Goal: Information Seeking & Learning: Check status

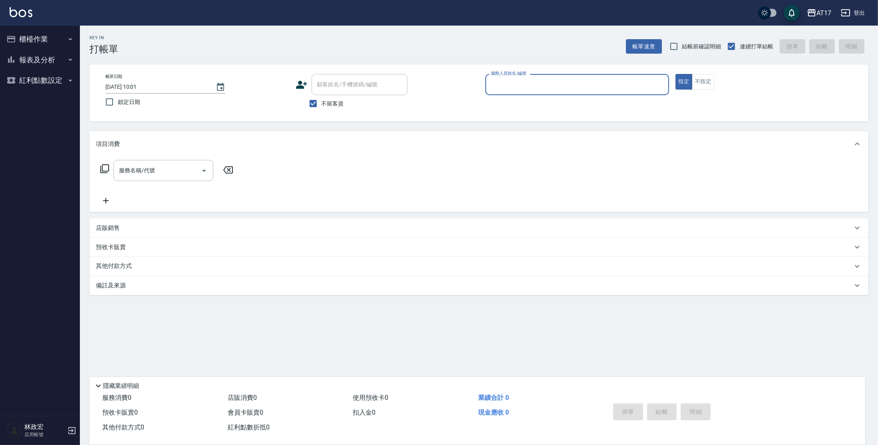
click at [38, 64] on button "報表及分析" at bounding box center [40, 60] width 74 height 21
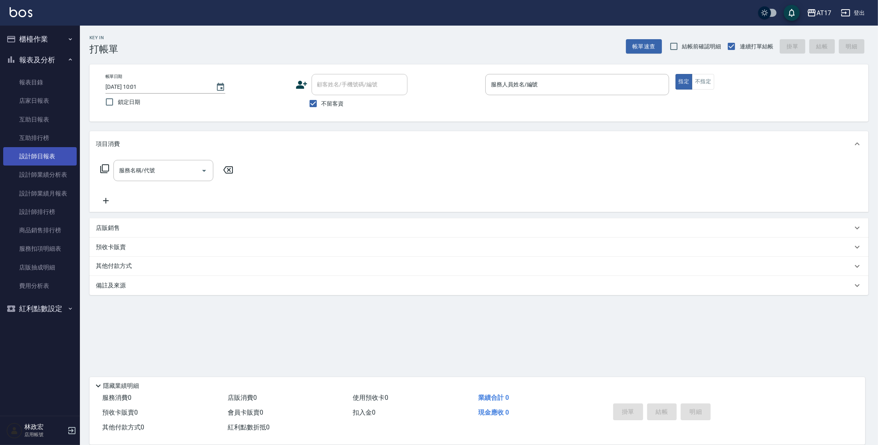
click at [56, 153] on link "設計師日報表" at bounding box center [40, 156] width 74 height 18
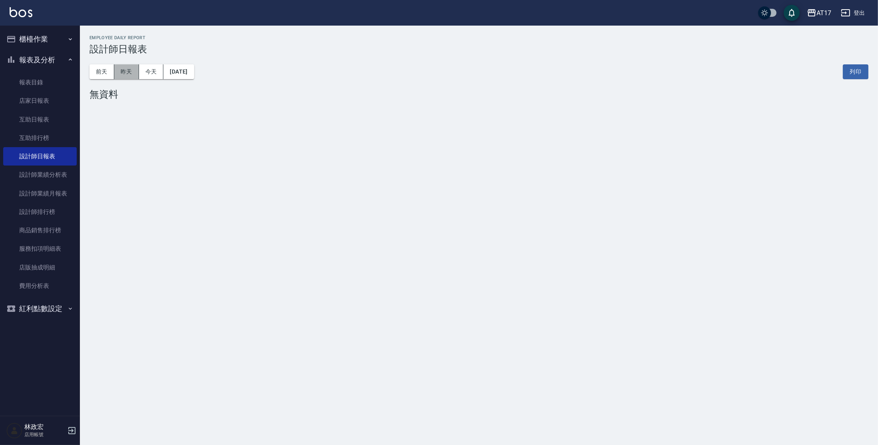
click at [137, 73] on button "昨天" at bounding box center [126, 71] width 25 height 15
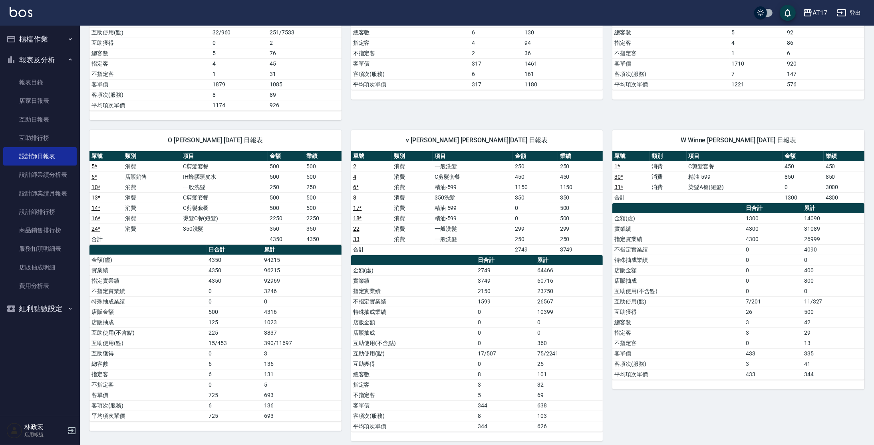
scroll to position [280, 0]
click at [31, 117] on link "互助日報表" at bounding box center [40, 119] width 74 height 18
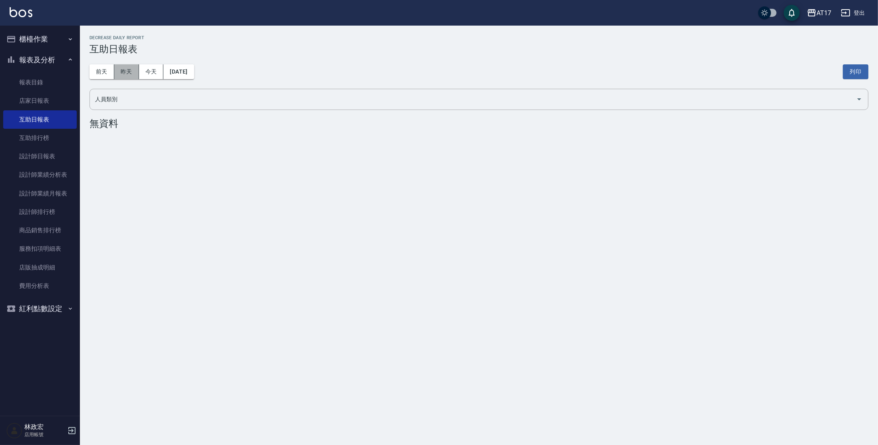
click at [129, 70] on button "昨天" at bounding box center [126, 71] width 25 height 15
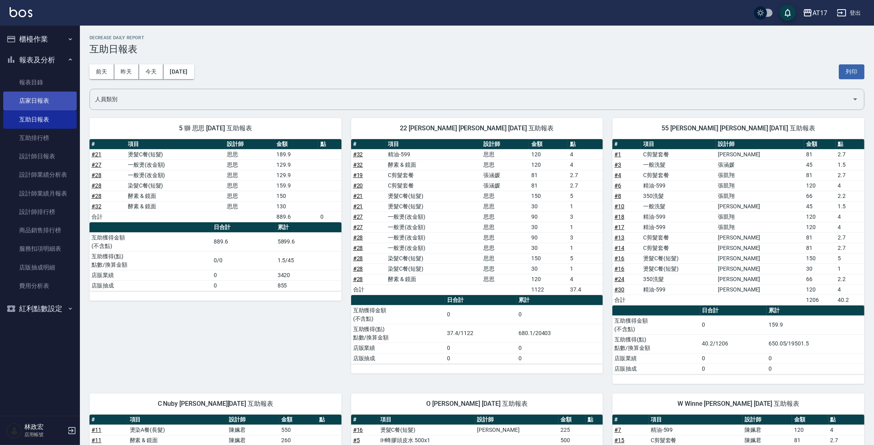
click at [56, 105] on link "店家日報表" at bounding box center [40, 101] width 74 height 18
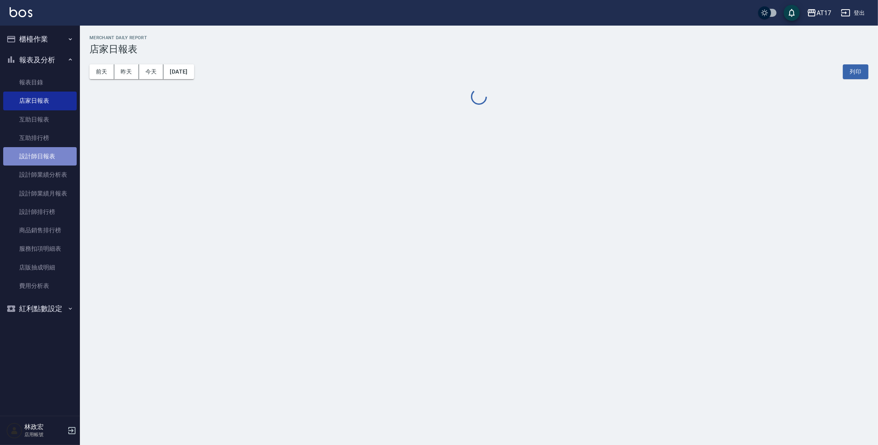
click at [73, 154] on link "設計師日報表" at bounding box center [40, 156] width 74 height 18
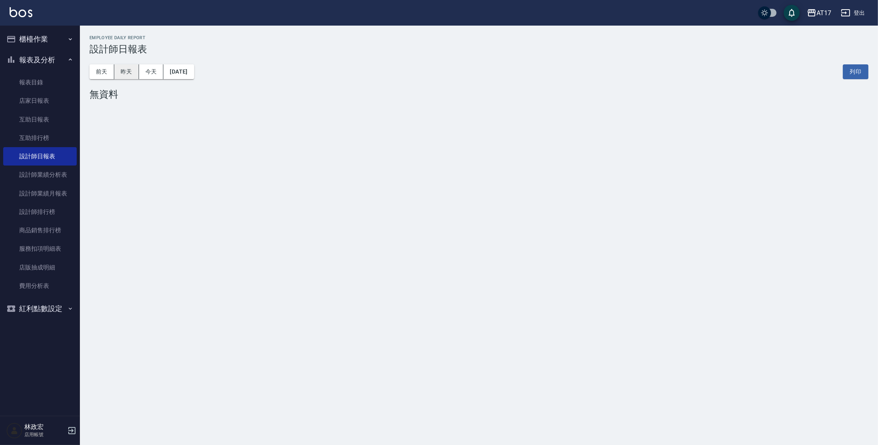
click at [127, 69] on button "昨天" at bounding box center [126, 71] width 25 height 15
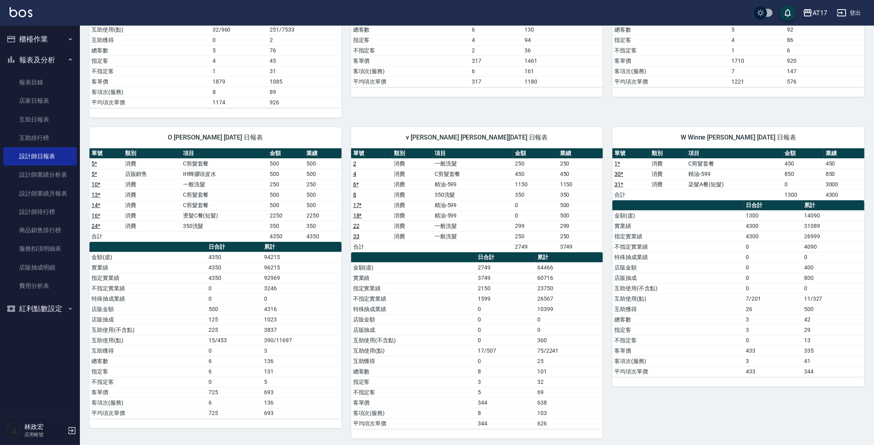
scroll to position [281, 0]
